Goal: Check status: Check status

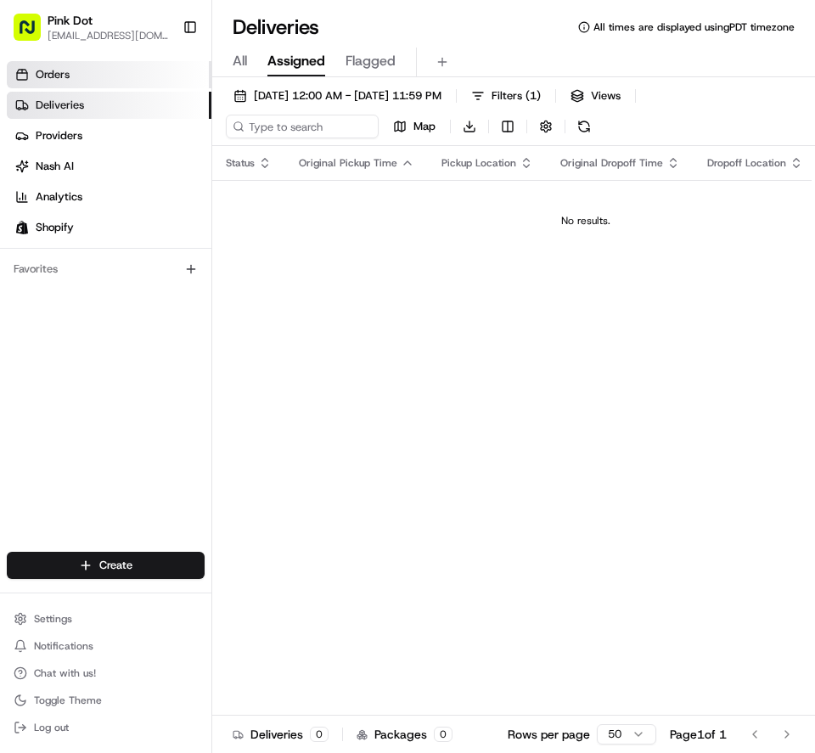
click at [168, 79] on link "Orders" at bounding box center [109, 74] width 205 height 27
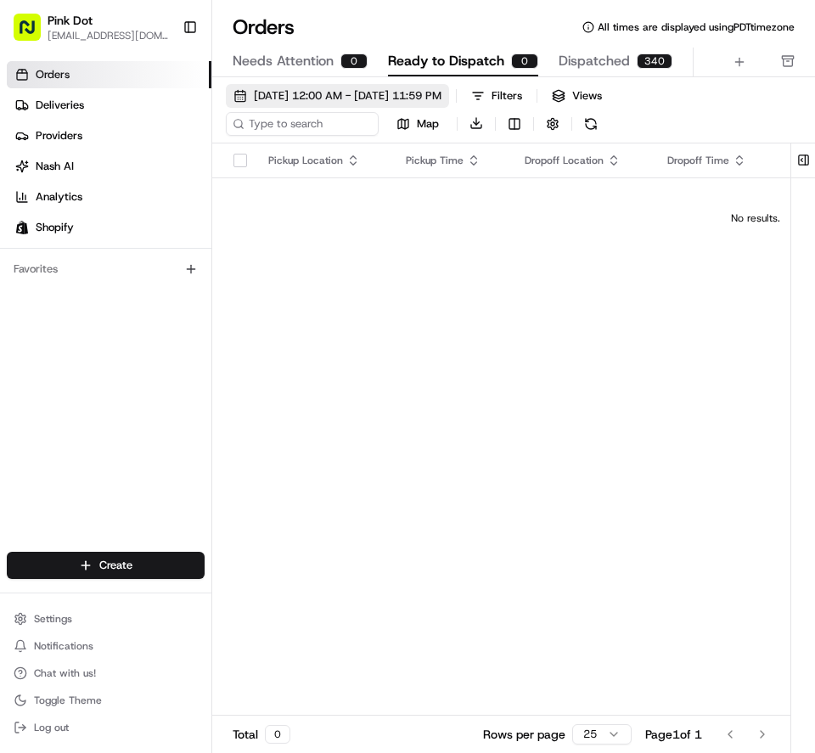
click at [396, 98] on span "[DATE] 12:00 AM - [DATE] 11:59 PM" at bounding box center [348, 95] width 188 height 15
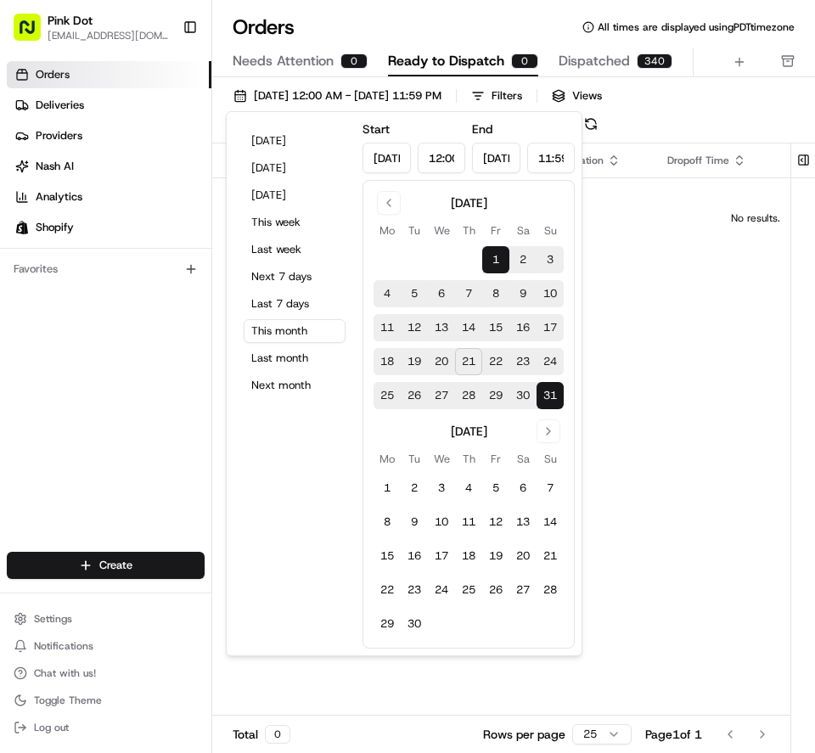
click at [474, 366] on button "21" at bounding box center [468, 361] width 27 height 27
type input "[DATE]"
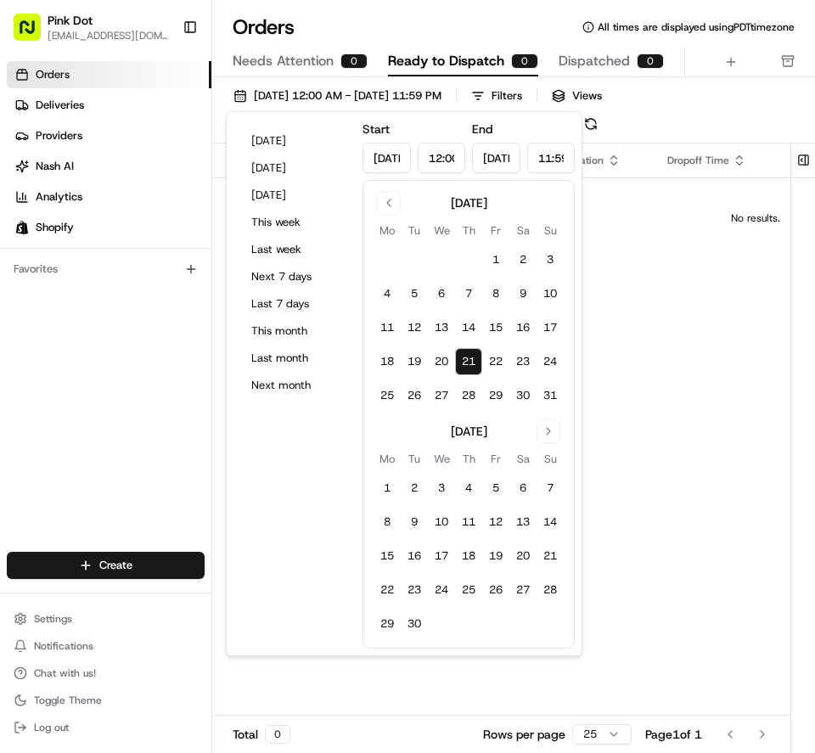
click at [740, 533] on div "Pickup Location Pickup Time Dropoff Location Dropoff Time Order Value Order Det…" at bounding box center [755, 443] width 1086 height 600
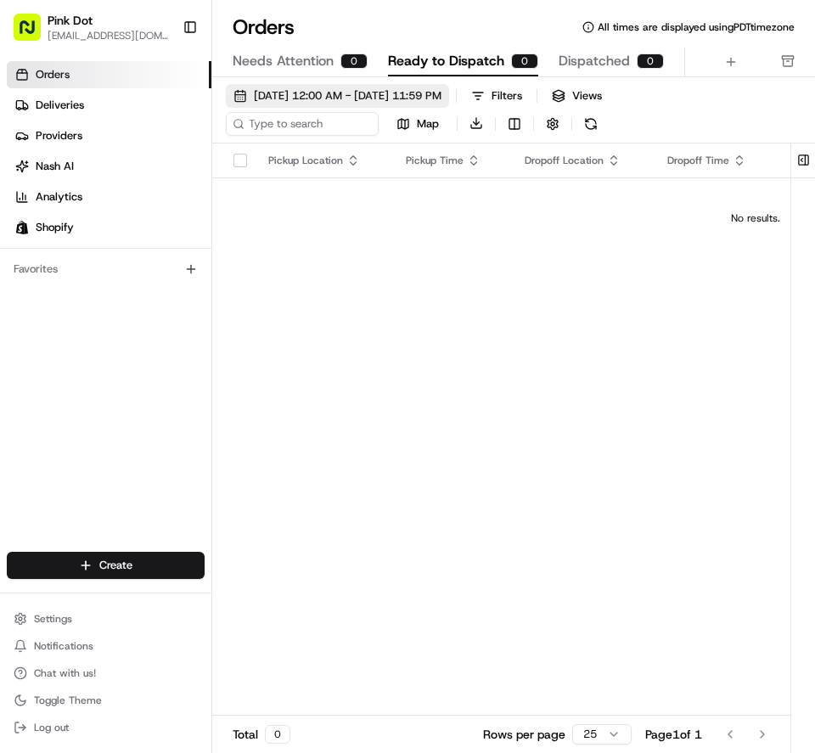
click at [413, 96] on span "[DATE] 12:00 AM - [DATE] 11:59 PM" at bounding box center [348, 95] width 188 height 15
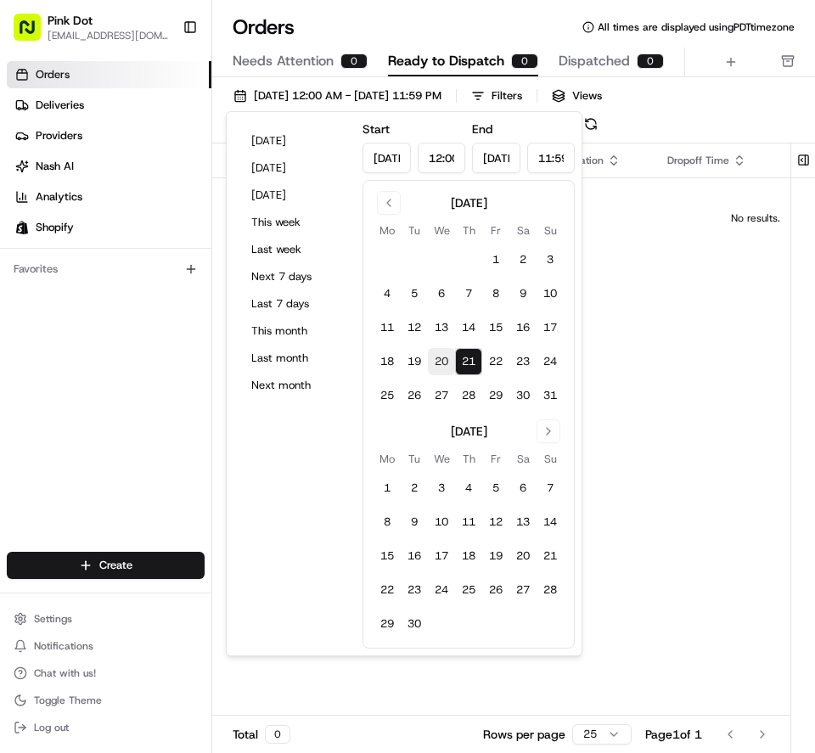
click at [440, 361] on button "20" at bounding box center [441, 361] width 27 height 27
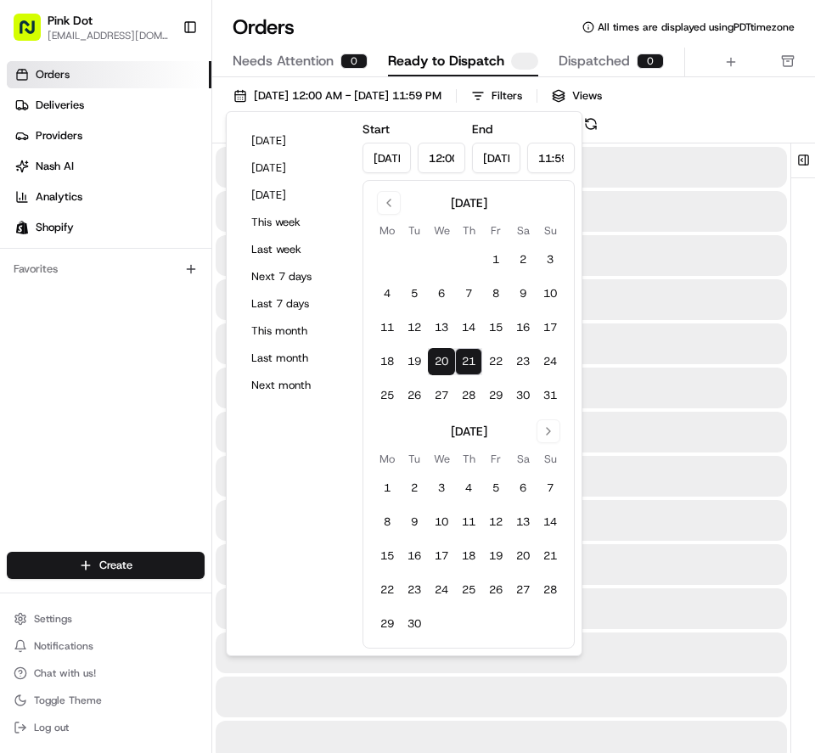
type input "[DATE]"
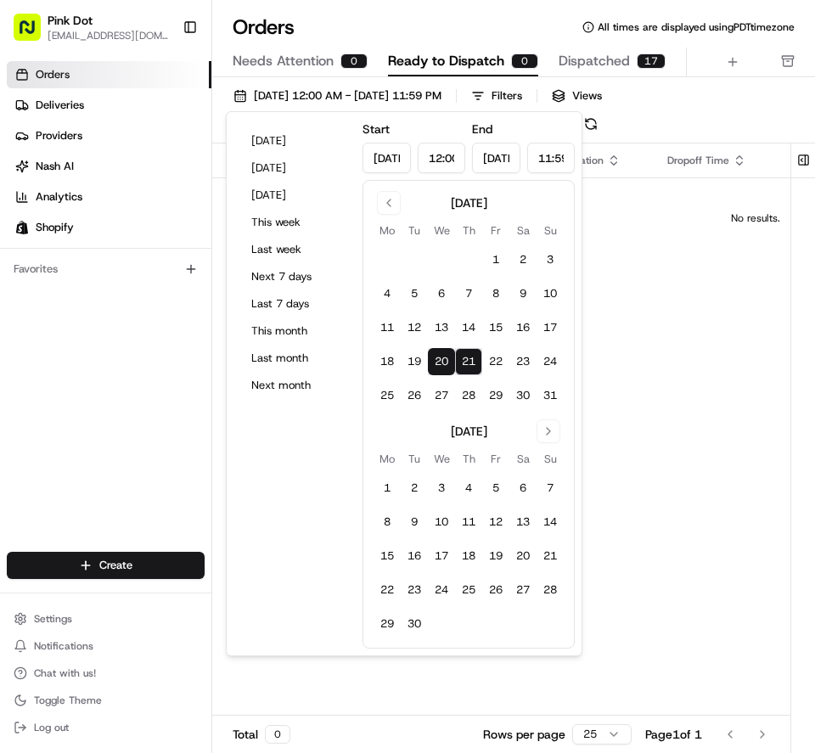
click at [639, 524] on div "Pickup Location Pickup Time Dropoff Location Dropoff Time Order Value Order Det…" at bounding box center [755, 443] width 1086 height 600
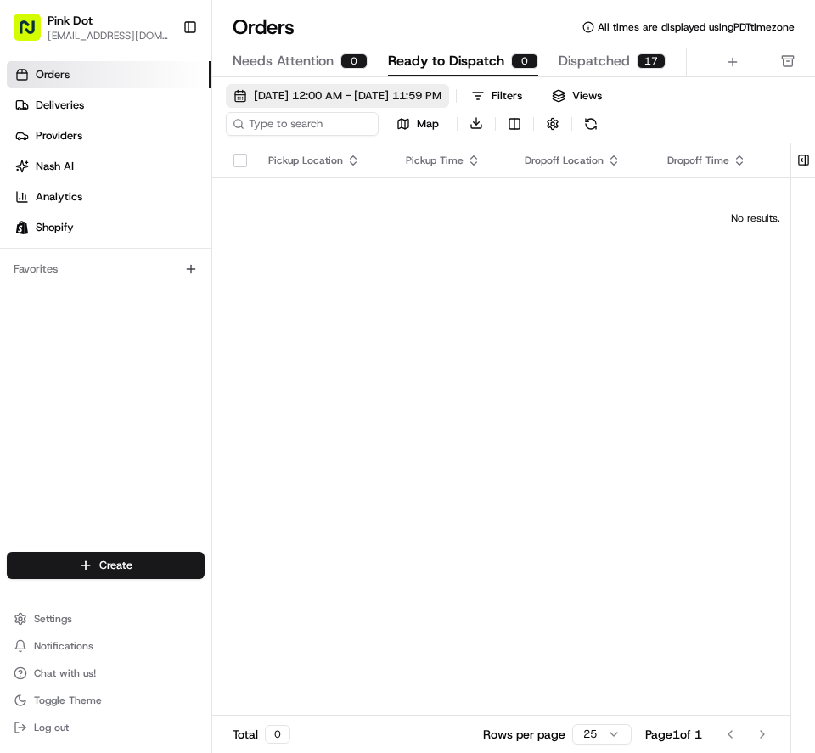
click at [289, 98] on span "[DATE] 12:00 AM - [DATE] 11:59 PM" at bounding box center [348, 95] width 188 height 15
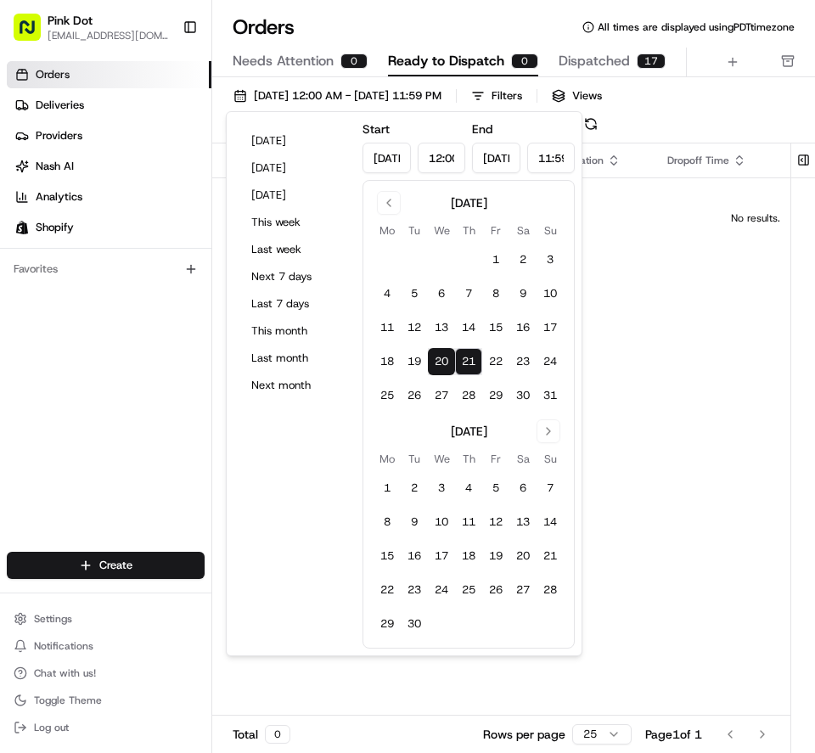
click at [466, 353] on button "21" at bounding box center [468, 361] width 27 height 27
type input "[DATE]"
click at [679, 496] on div "Pickup Location Pickup Time Dropoff Location Dropoff Time Order Value Order Det…" at bounding box center [755, 443] width 1086 height 600
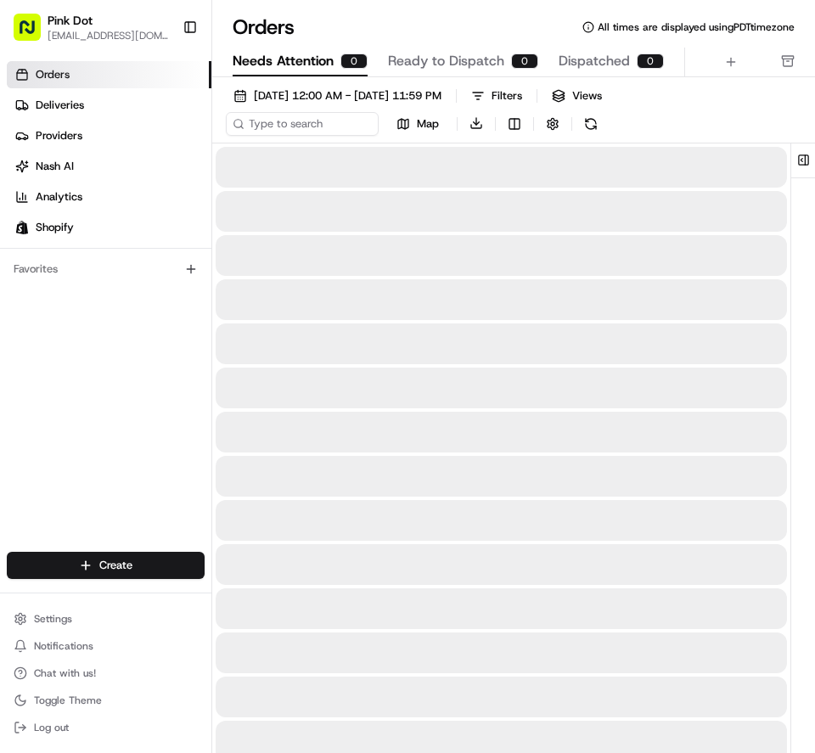
click at [302, 61] on span "Needs Attention" at bounding box center [283, 61] width 101 height 20
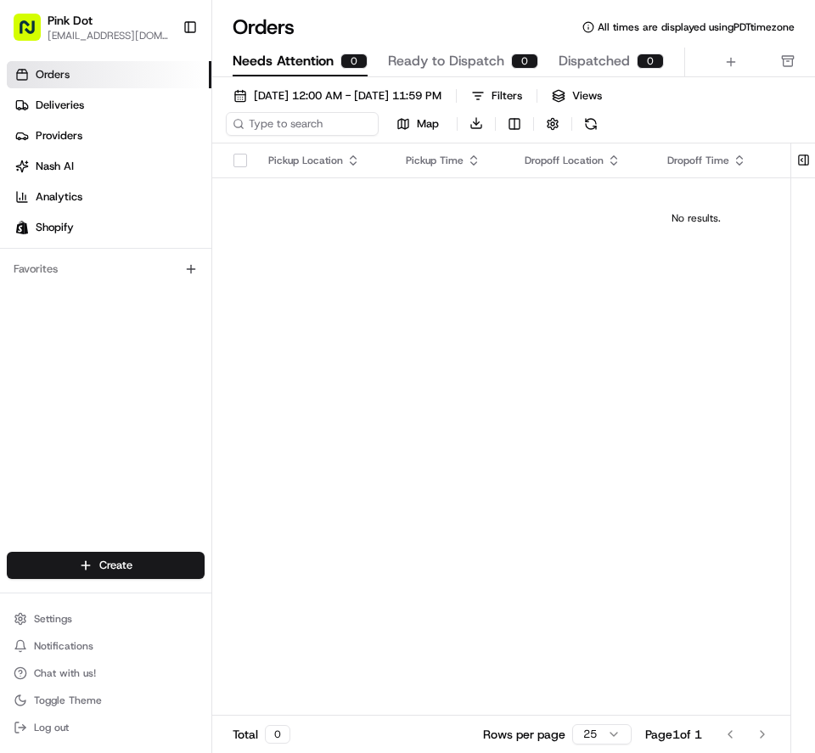
click at [641, 64] on div "0" at bounding box center [649, 60] width 27 height 15
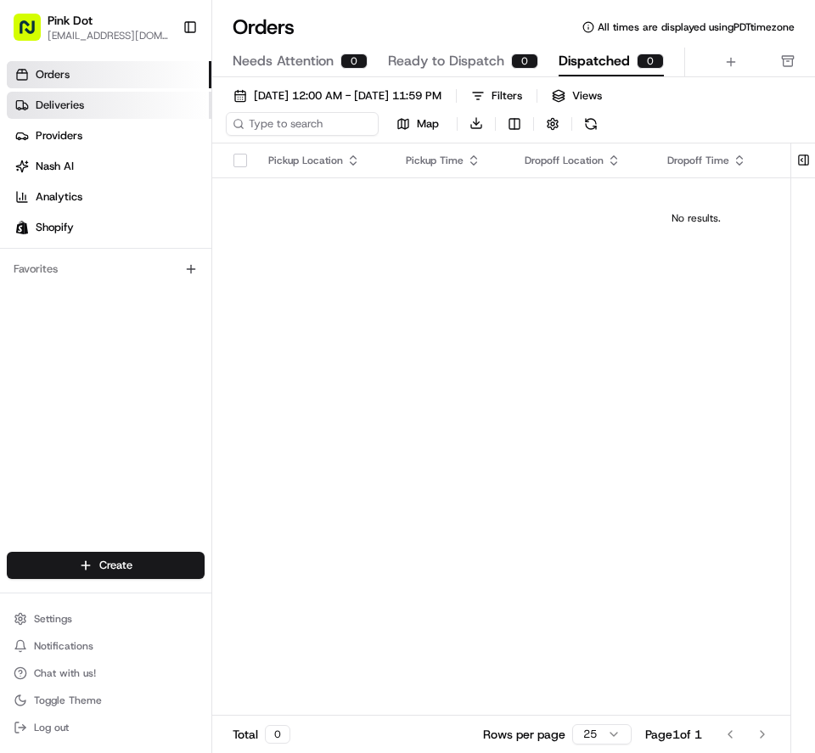
click at [138, 98] on link "Deliveries" at bounding box center [109, 105] width 205 height 27
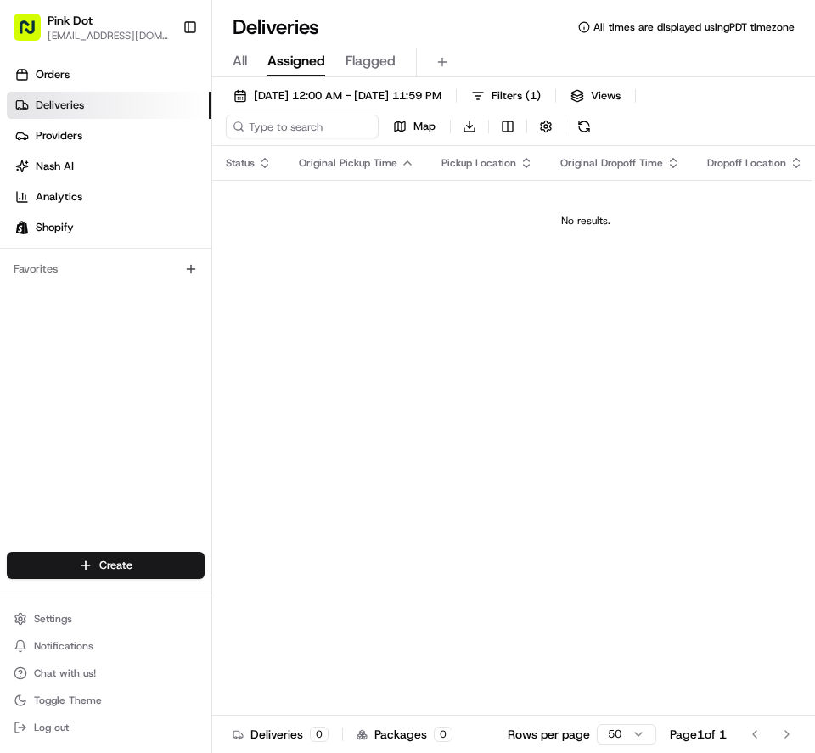
click at [250, 65] on div "All Assigned Flagged" at bounding box center [513, 63] width 603 height 30
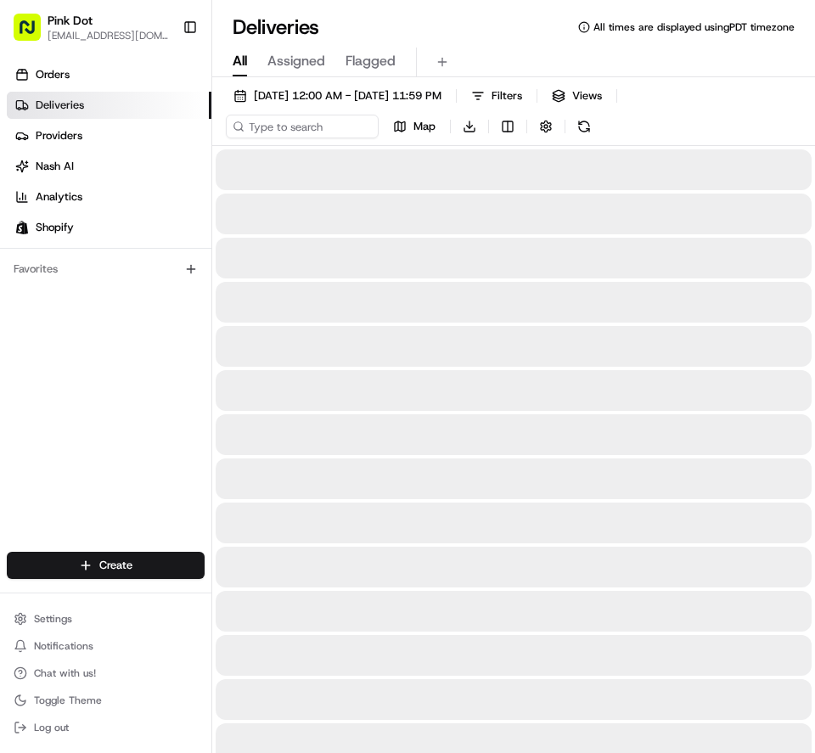
click at [241, 64] on span "All" at bounding box center [240, 61] width 14 height 20
